Goal: Information Seeking & Learning: Learn about a topic

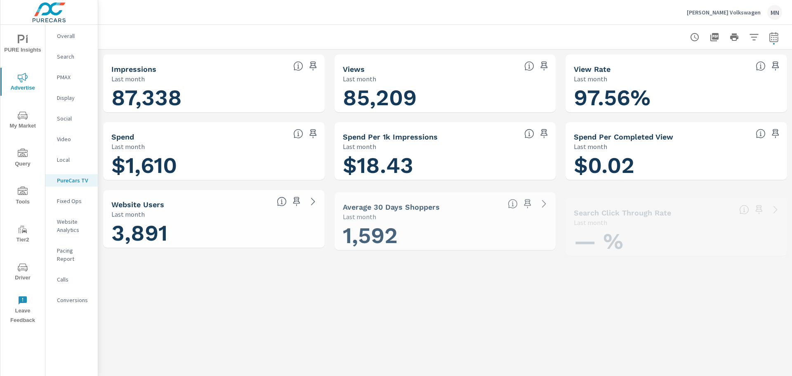
click at [69, 33] on p "Overall" at bounding box center [74, 36] width 34 height 8
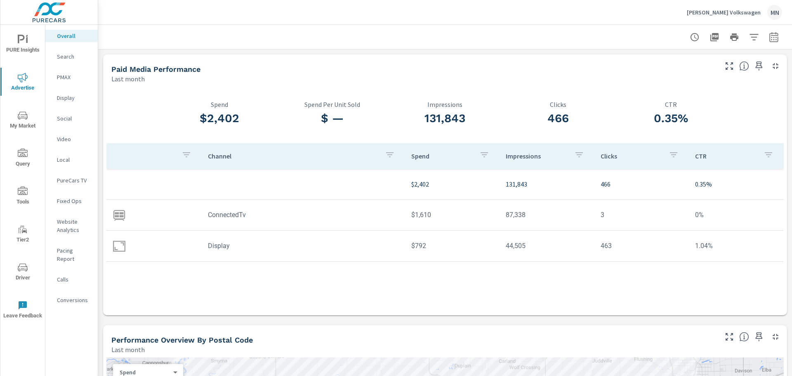
click at [63, 96] on p "Display" at bounding box center [74, 98] width 34 height 8
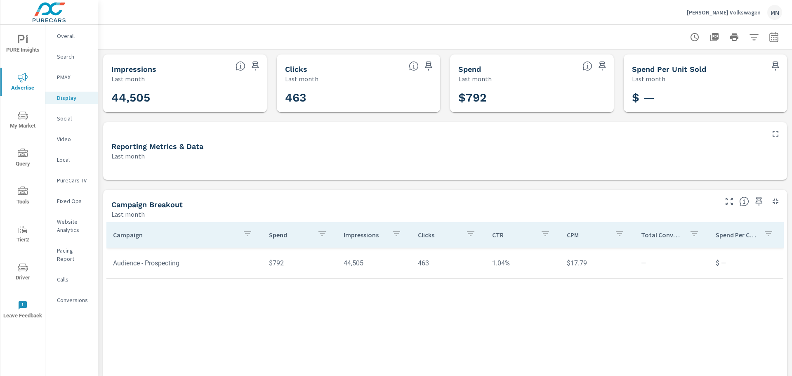
click at [24, 123] on span "My Market" at bounding box center [23, 121] width 40 height 20
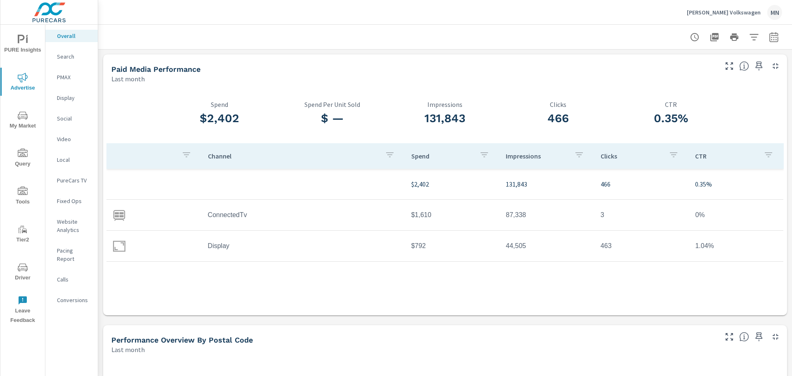
click at [65, 139] on p "Video" at bounding box center [74, 139] width 34 height 8
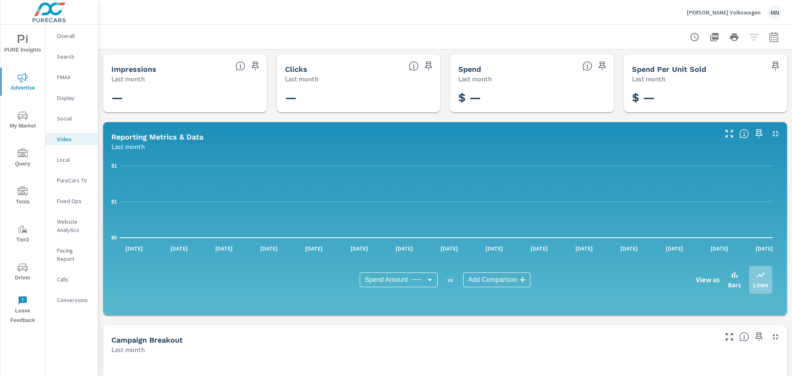
click at [66, 176] on div "PureCars TV" at bounding box center [71, 180] width 52 height 12
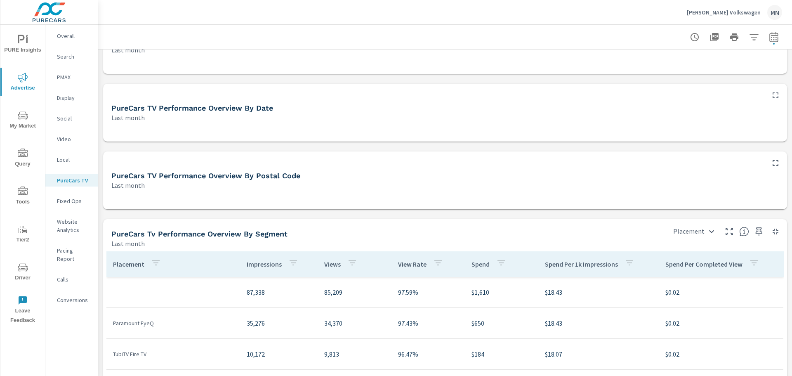
scroll to position [247, 0]
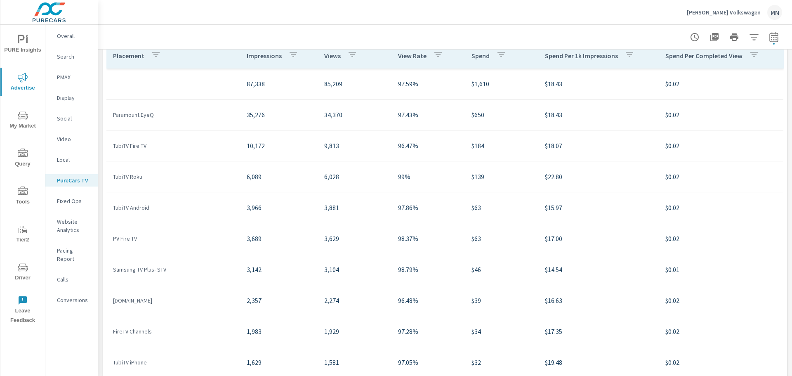
scroll to position [485, 0]
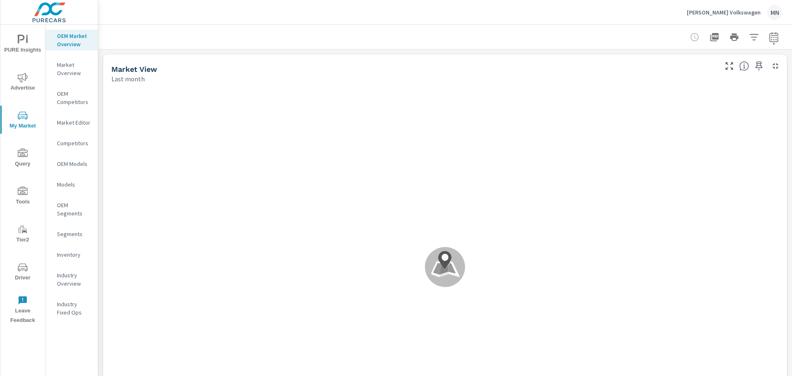
click at [769, 39] on icon "button" at bounding box center [774, 37] width 10 height 10
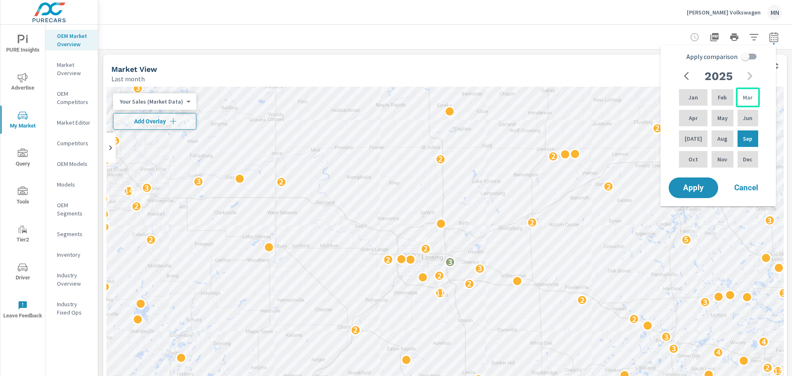
click at [738, 102] on div "Mar" at bounding box center [748, 97] width 24 height 20
click at [694, 115] on p "Apr" at bounding box center [693, 118] width 9 height 8
click at [722, 118] on p "May" at bounding box center [722, 118] width 10 height 8
click at [746, 120] on p "Jun" at bounding box center [747, 118] width 9 height 8
click at [740, 97] on div "Mar" at bounding box center [748, 97] width 24 height 20
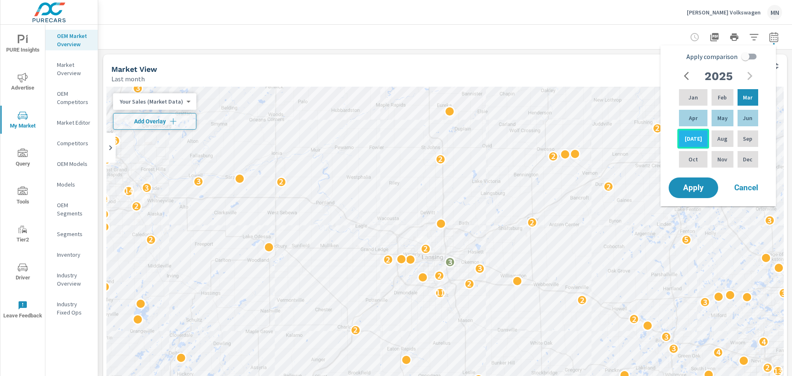
click at [683, 138] on div "Jul" at bounding box center [693, 139] width 32 height 20
click at [695, 190] on span "Apply" at bounding box center [693, 188] width 34 height 8
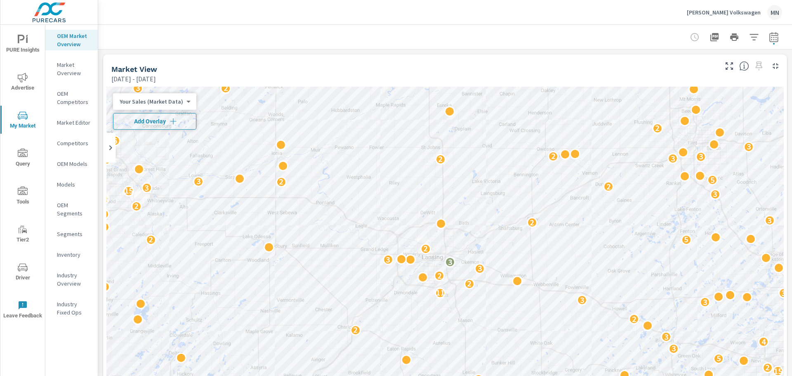
click at [174, 123] on icon "button" at bounding box center [173, 121] width 8 height 8
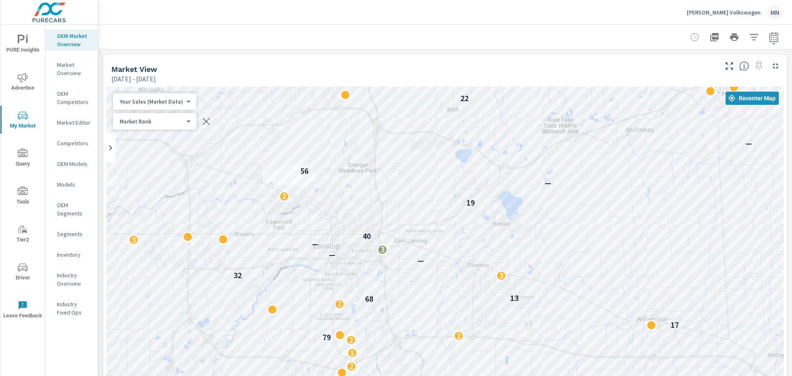
drag, startPoint x: 472, startPoint y: 294, endPoint x: 453, endPoint y: 95, distance: 199.3
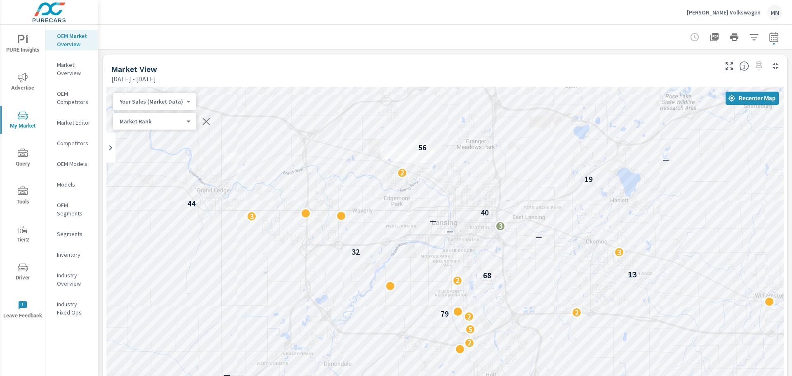
click at [205, 122] on icon "button" at bounding box center [206, 121] width 10 height 10
click at [769, 35] on icon "button" at bounding box center [773, 37] width 9 height 10
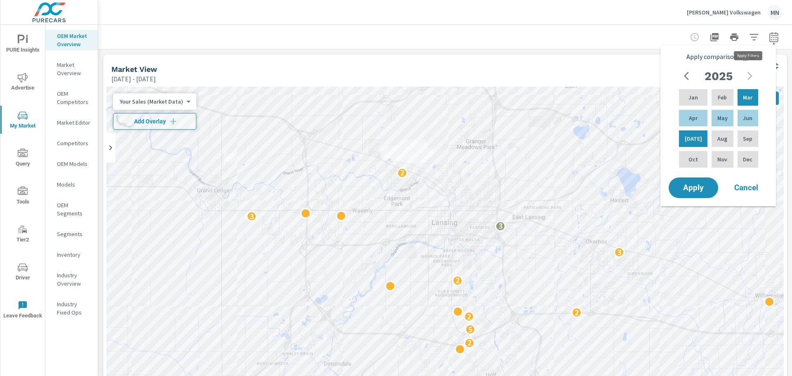
click at [750, 35] on icon "button" at bounding box center [754, 37] width 10 height 10
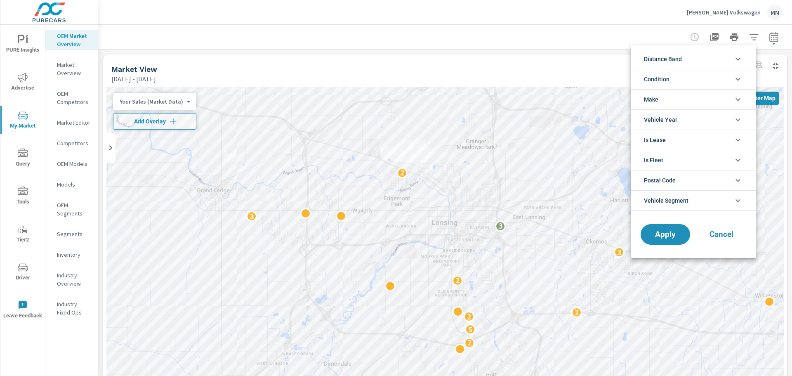
click at [735, 60] on icon "filter options" at bounding box center [738, 59] width 10 height 10
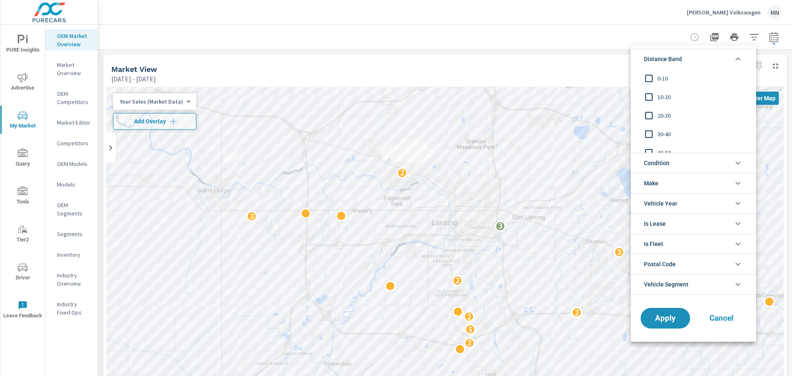
click at [649, 74] on input "filter options" at bounding box center [648, 78] width 17 height 17
click at [647, 96] on input "filter options" at bounding box center [648, 96] width 17 height 17
click at [648, 114] on input "filter options" at bounding box center [648, 115] width 17 height 17
click at [661, 314] on span "Apply" at bounding box center [665, 318] width 34 height 8
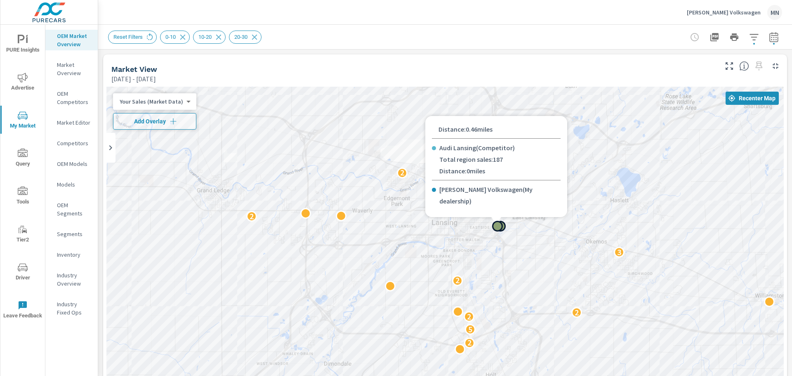
scroll to position [48, 0]
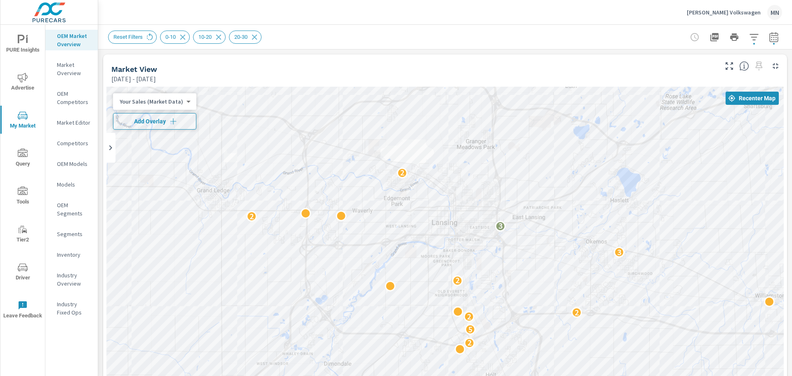
click at [152, 116] on button "Add Overlay" at bounding box center [154, 121] width 83 height 16
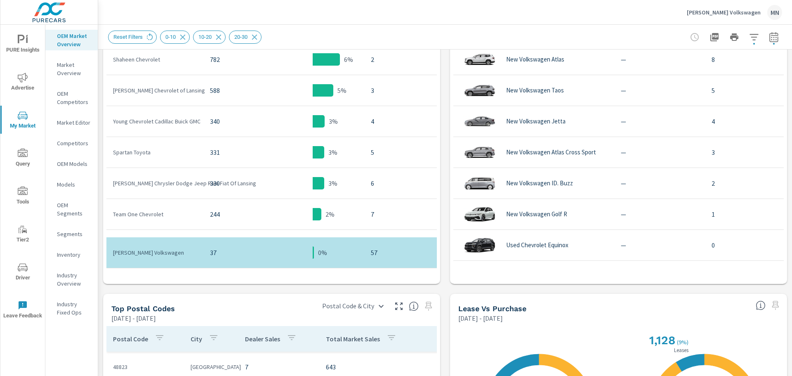
scroll to position [442, 0]
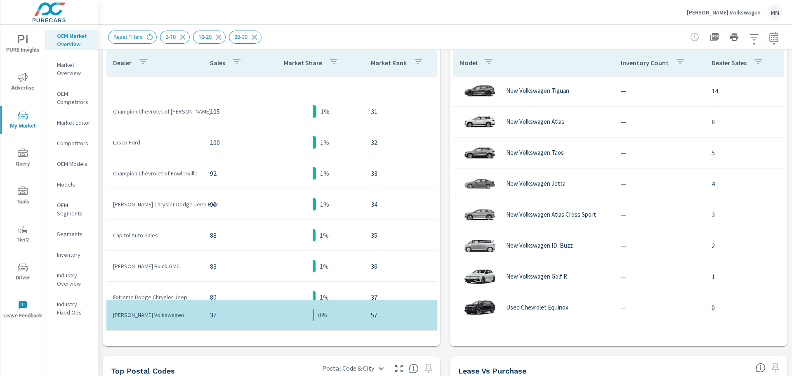
scroll to position [1113, 0]
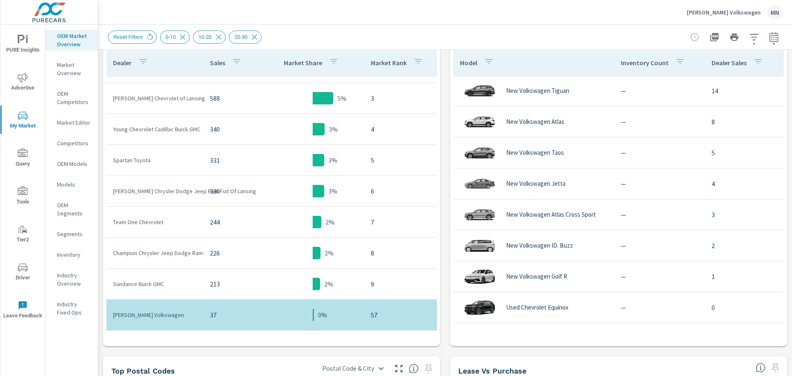
scroll to position [41, 0]
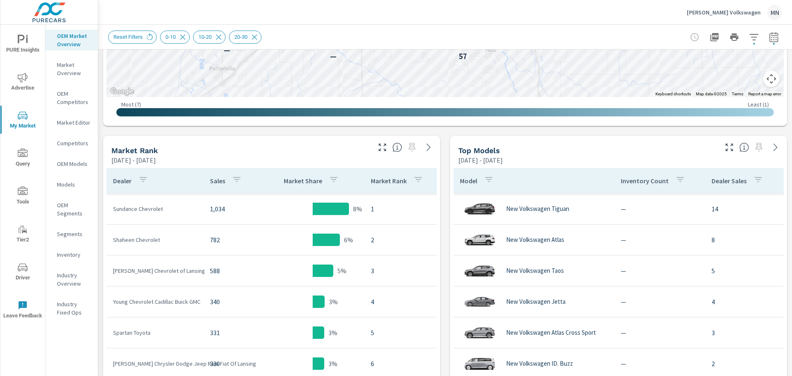
scroll to position [313, 0]
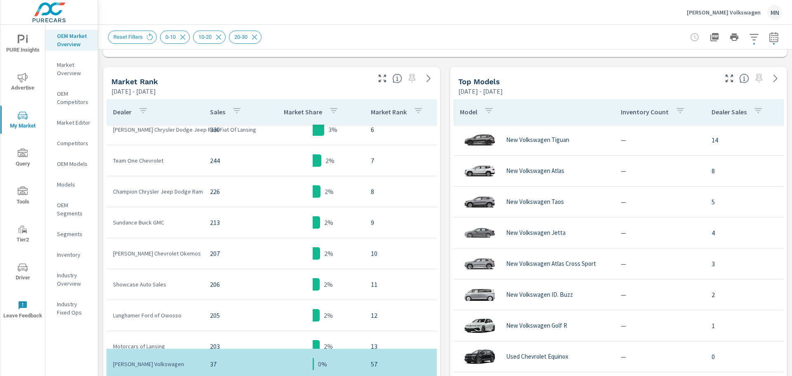
scroll to position [364, 0]
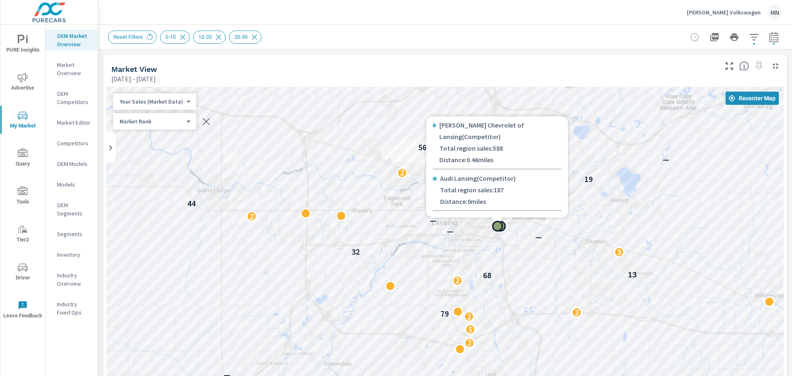
scroll to position [48, 0]
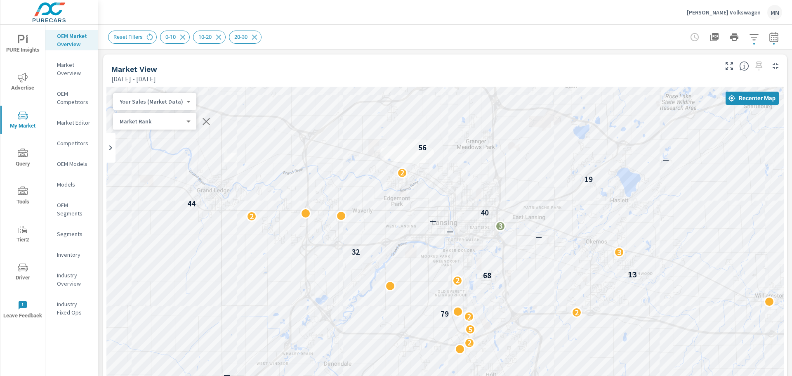
click at [247, 66] on div "Market View" at bounding box center [413, 68] width 605 height 9
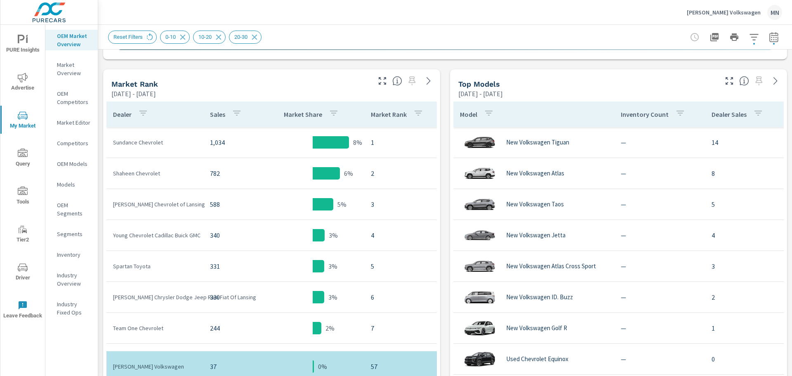
scroll to position [412, 0]
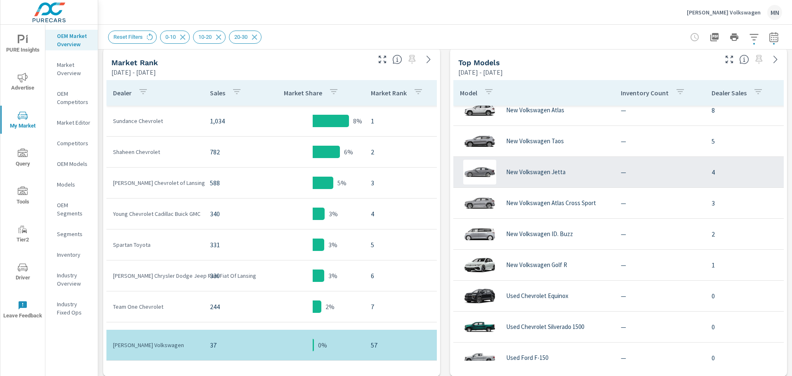
scroll to position [165, 0]
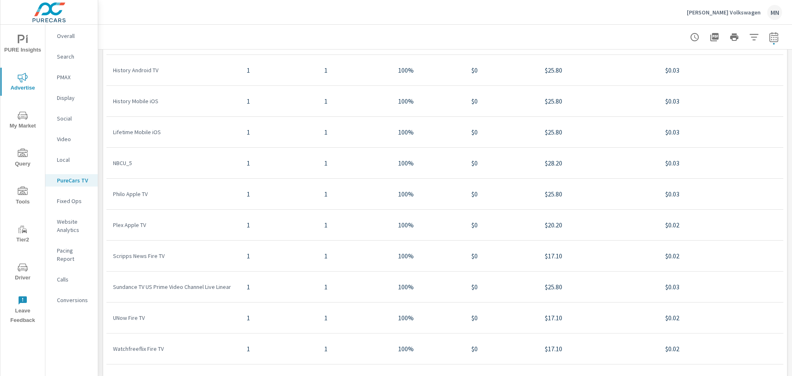
scroll to position [485, 0]
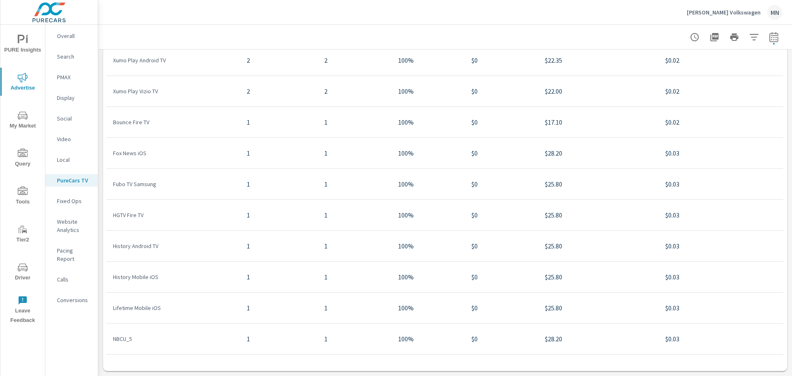
scroll to position [3400, 0]
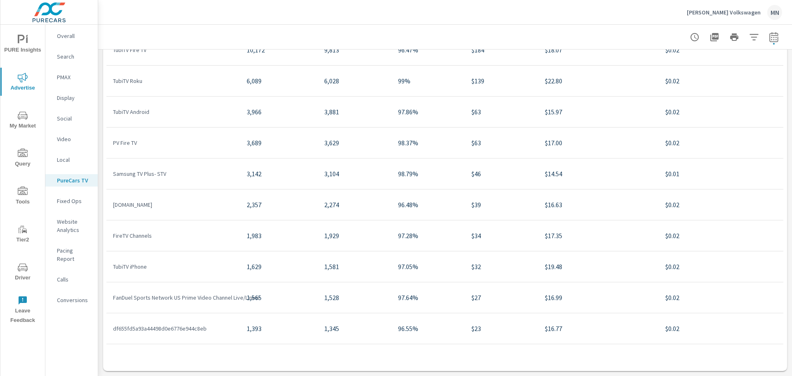
scroll to position [30, 0]
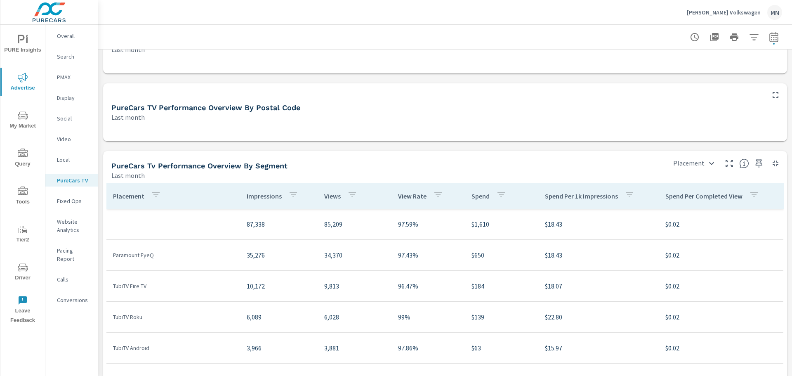
scroll to position [279, 0]
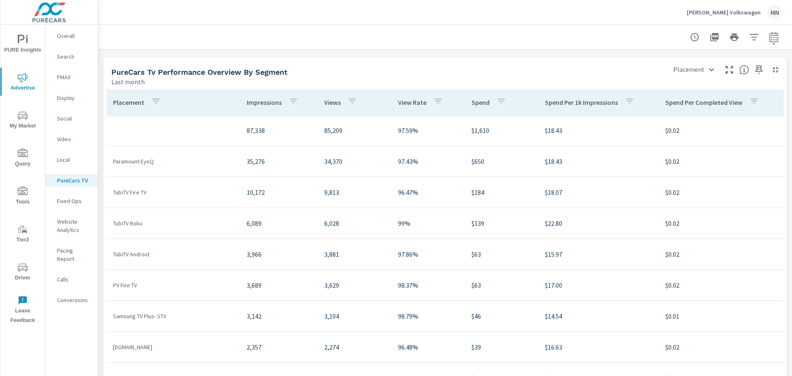
scroll to position [82, 0]
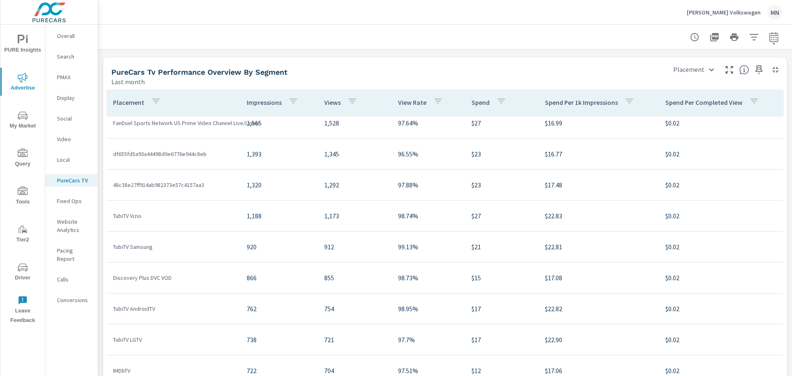
scroll to position [330, 0]
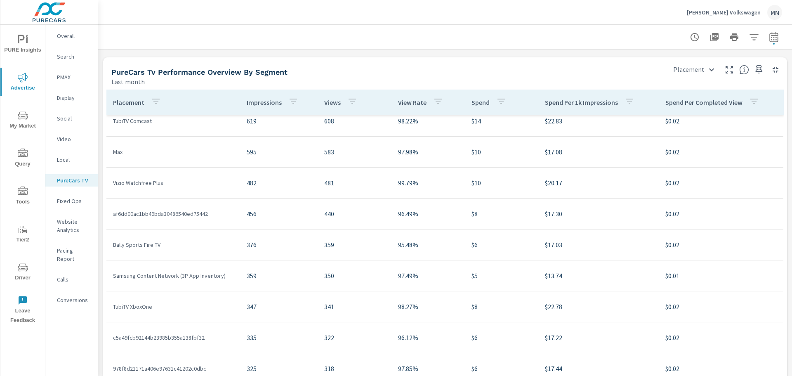
scroll to position [660, 0]
click at [62, 138] on p "Video" at bounding box center [74, 139] width 34 height 8
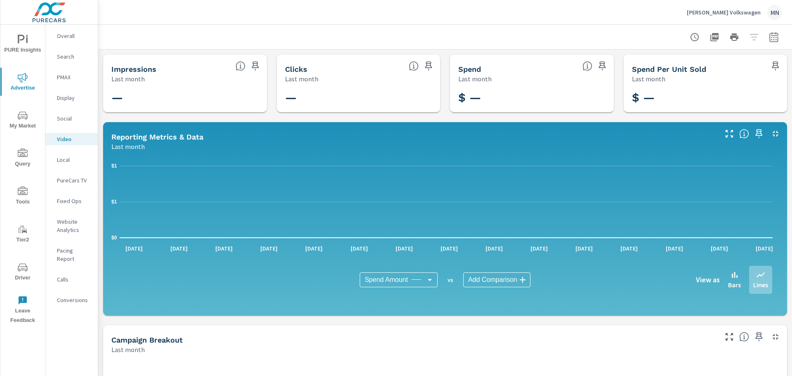
click at [71, 180] on p "PureCars TV" at bounding box center [74, 180] width 34 height 8
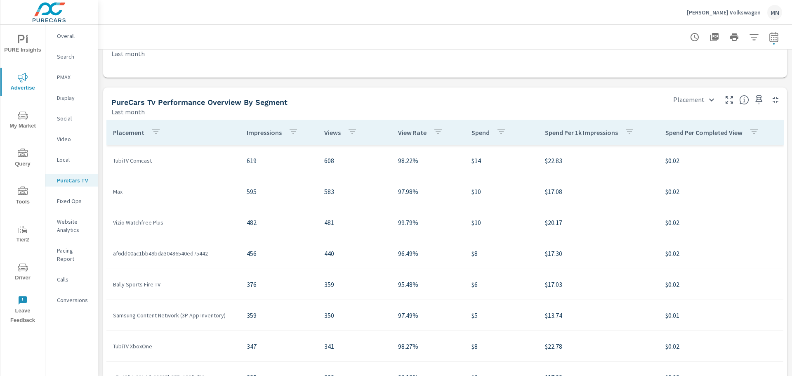
scroll to position [412, 0]
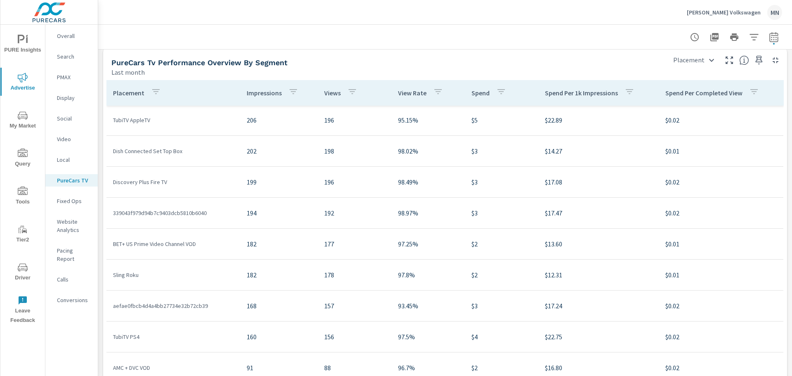
scroll to position [1232, 0]
